Goal: Task Accomplishment & Management: Use online tool/utility

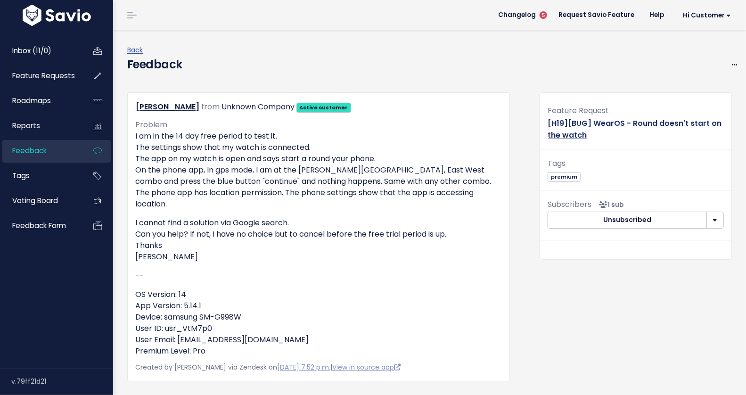
click at [574, 120] on link "[H19][BUG] WearOS - Round doesn't start on the watch" at bounding box center [635, 129] width 174 height 23
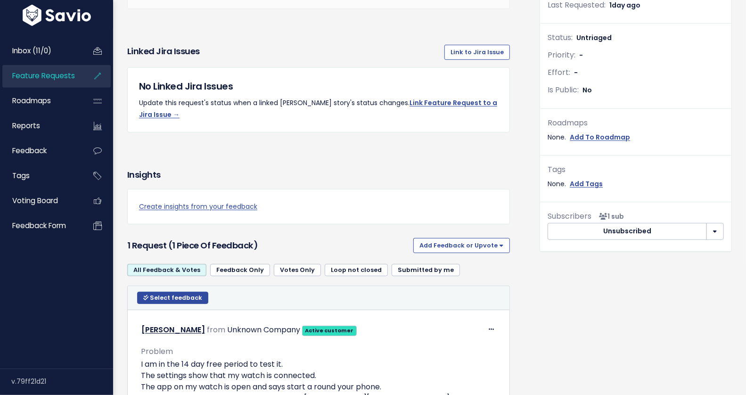
scroll to position [225, 0]
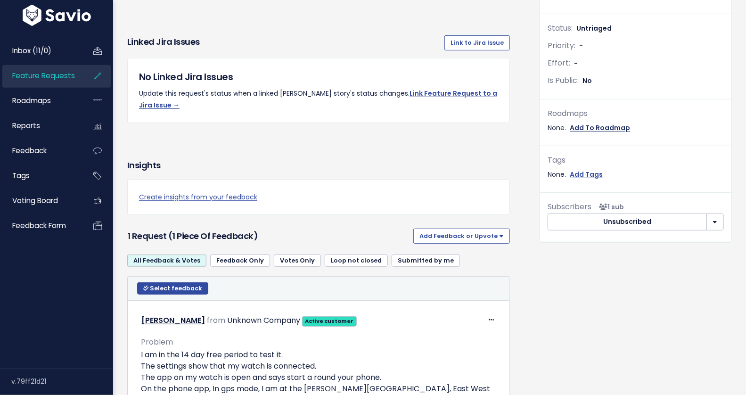
click at [598, 124] on link "Add To Roadmap" at bounding box center [600, 128] width 60 height 12
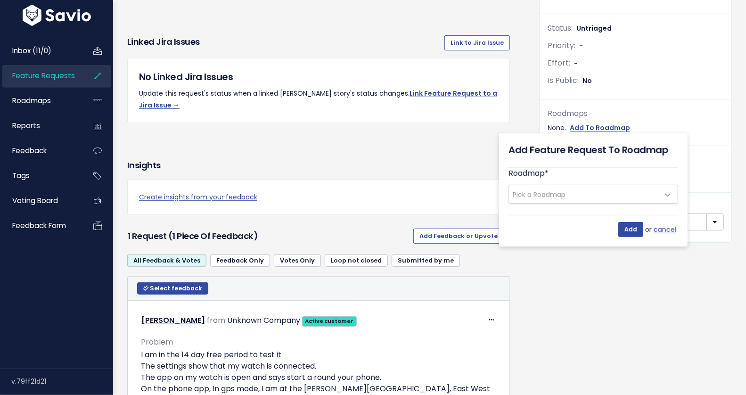
click at [561, 194] on span "Pick a Roadmap" at bounding box center [539, 194] width 53 height 9
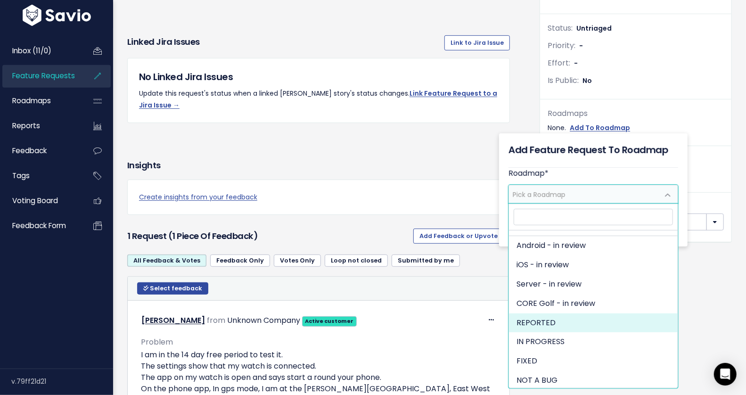
scroll to position [696, 0]
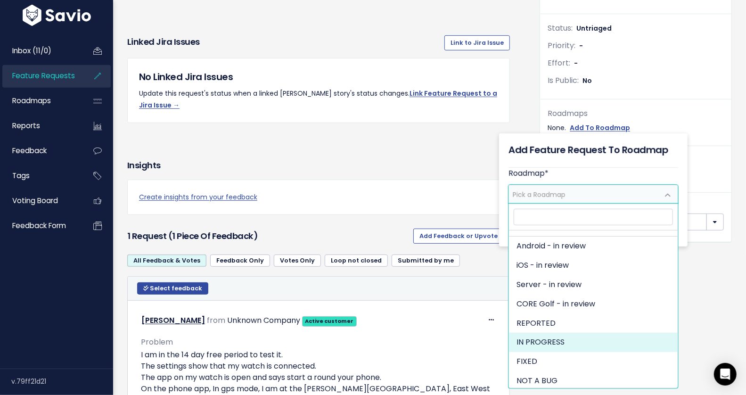
select select "1766"
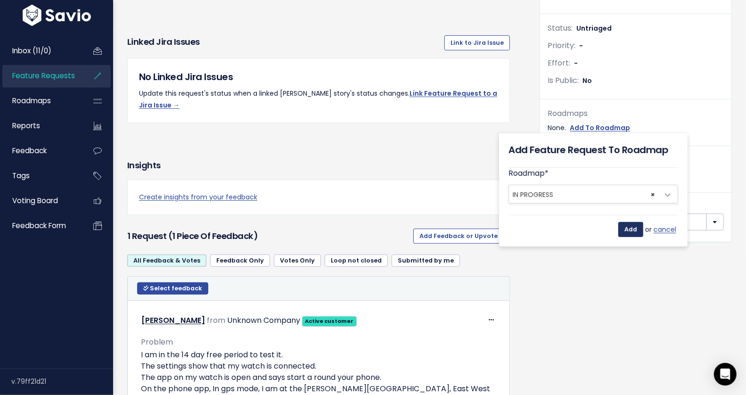
click at [628, 231] on input "Add" at bounding box center [630, 229] width 25 height 15
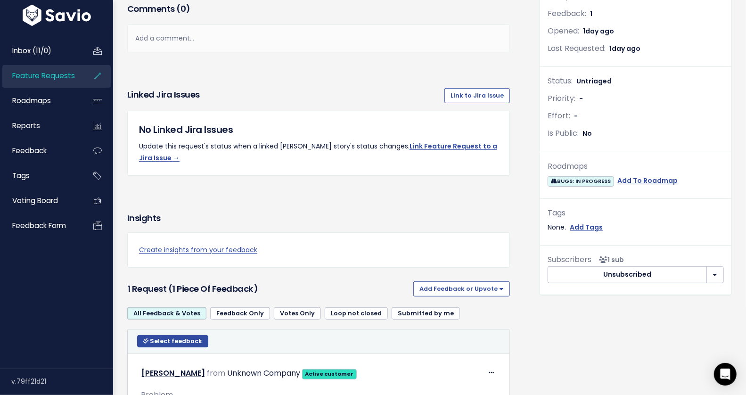
scroll to position [161, 0]
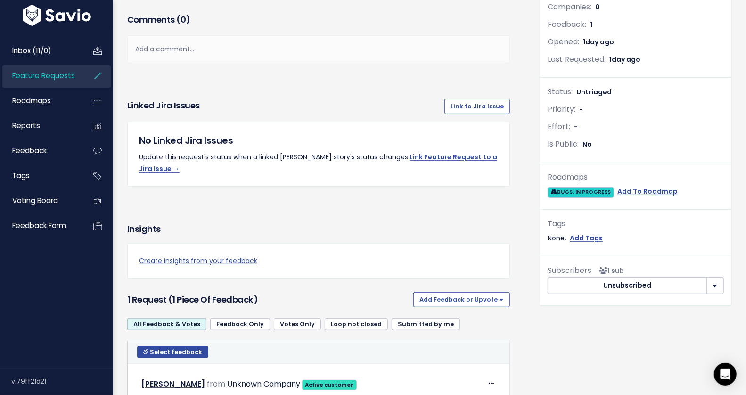
click at [571, 191] on span "BUGS: IN PROGRESS" at bounding box center [581, 192] width 66 height 10
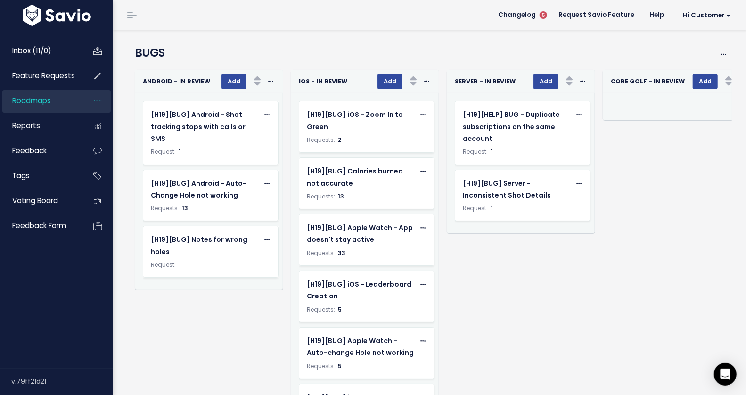
scroll to position [0, 0]
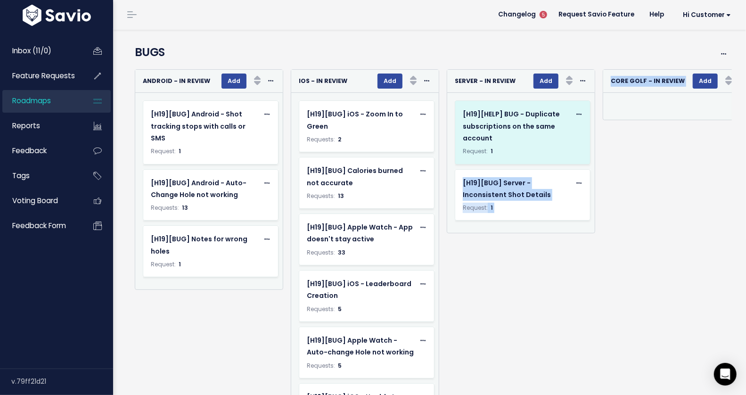
drag, startPoint x: 697, startPoint y: 158, endPoint x: 568, endPoint y: 162, distance: 129.2
click at [568, 162] on div "Re-sorting cards... Android - in review Add Rank Requests (Low => High) Request…" at bounding box center [429, 240] width 605 height 351
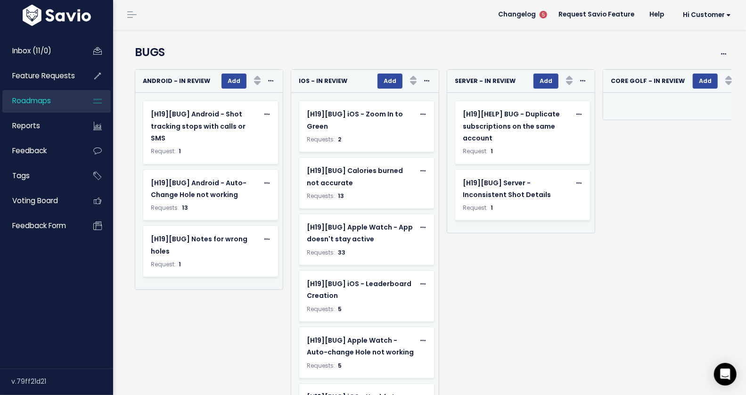
click at [645, 131] on div "Re-sorting cards... CORE Golf - in review Add Rank Requests (Low => High) Reque…" at bounding box center [673, 240] width 156 height 342
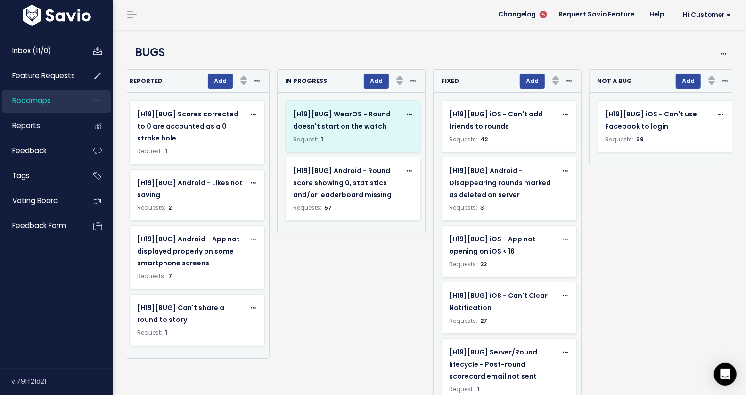
scroll to position [0, 633]
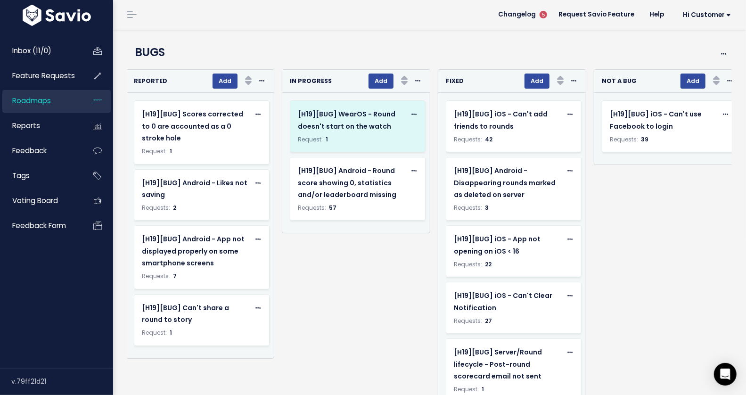
click at [366, 136] on div "Request: 1" at bounding box center [358, 139] width 120 height 10
click at [350, 129] on span "[H19][BUG] WearOS - Round doesn't start on the watch" at bounding box center [347, 119] width 98 height 21
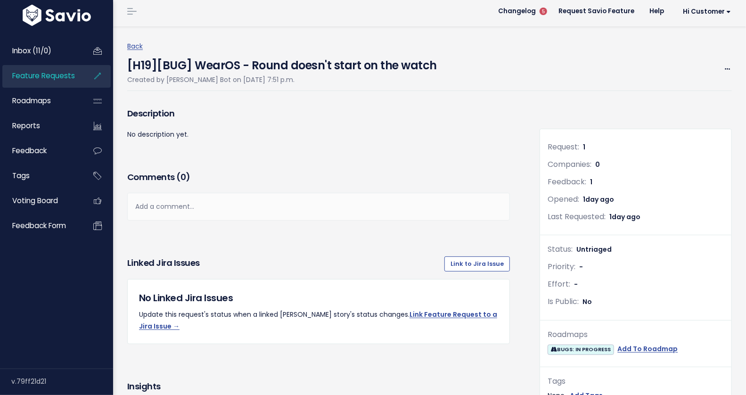
scroll to position [4, 0]
click at [470, 265] on link "Link to Jira Issue" at bounding box center [478, 263] width 66 height 15
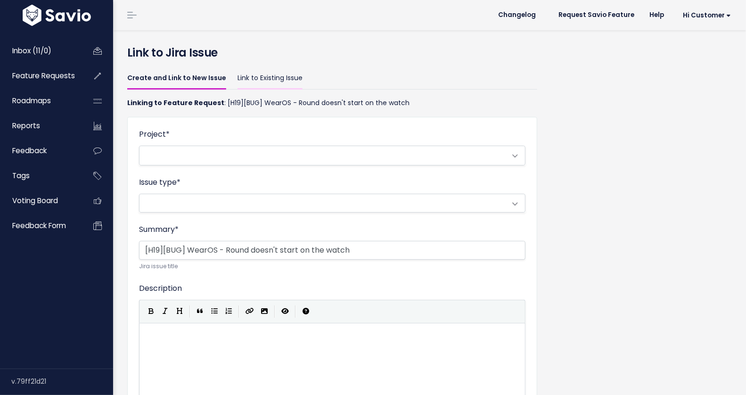
click at [275, 78] on link "Link to Existing Issue" at bounding box center [270, 78] width 65 height 22
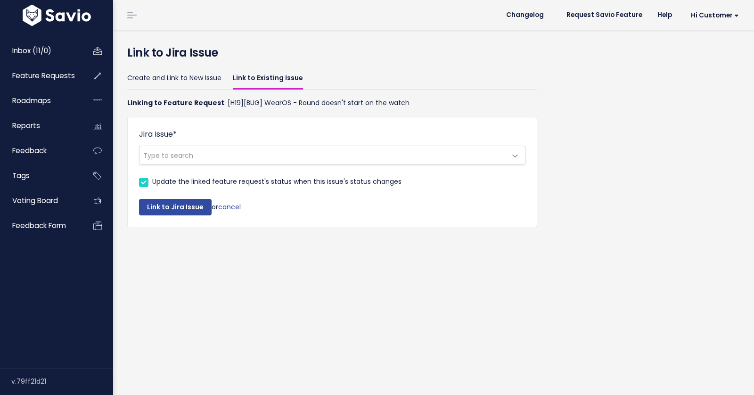
click at [227, 155] on span "Type to search" at bounding box center [323, 155] width 367 height 18
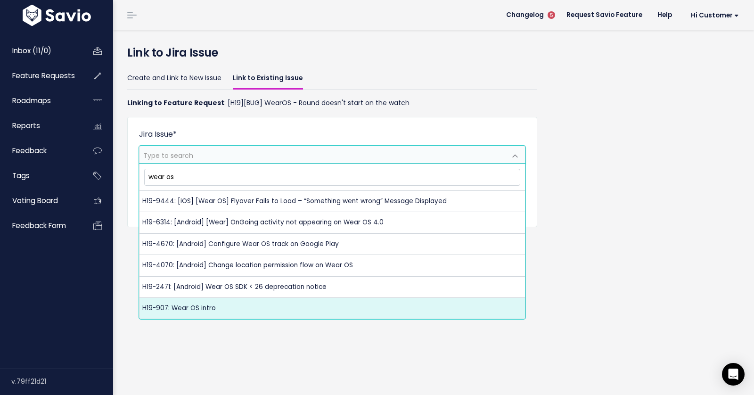
type input "wear os"
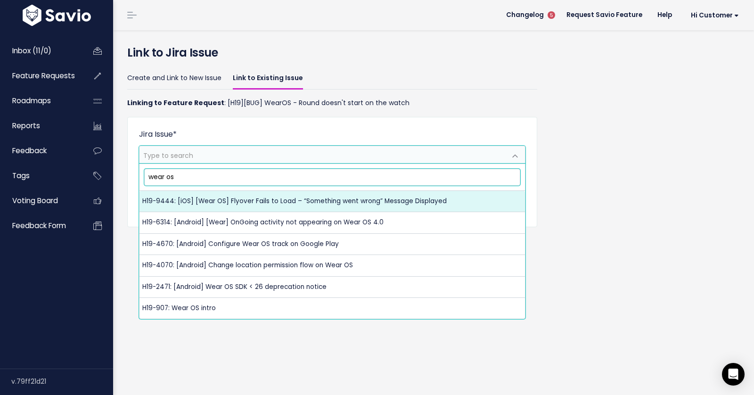
click at [185, 181] on input "wear os" at bounding box center [332, 177] width 377 height 16
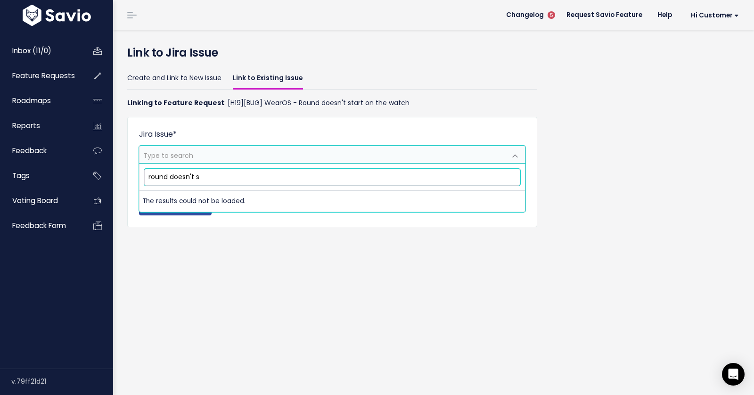
type input "round doesn't st"
type input "wear os"
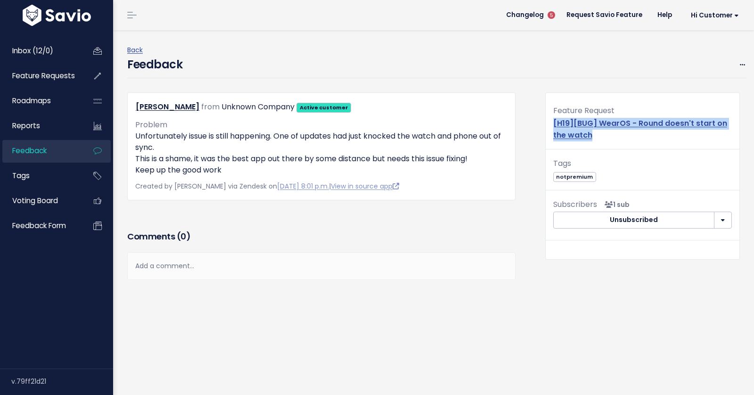
drag, startPoint x: 591, startPoint y: 137, endPoint x: 546, endPoint y: 125, distance: 46.4
click at [546, 125] on div "Feature Request [H19][BUG] WearOS - Round doesn't start on the watch" at bounding box center [643, 126] width 194 height 45
copy link "[H19][BUG] WearOS - Round doesn't start on the watch"
